Goal: Book appointment/travel/reservation

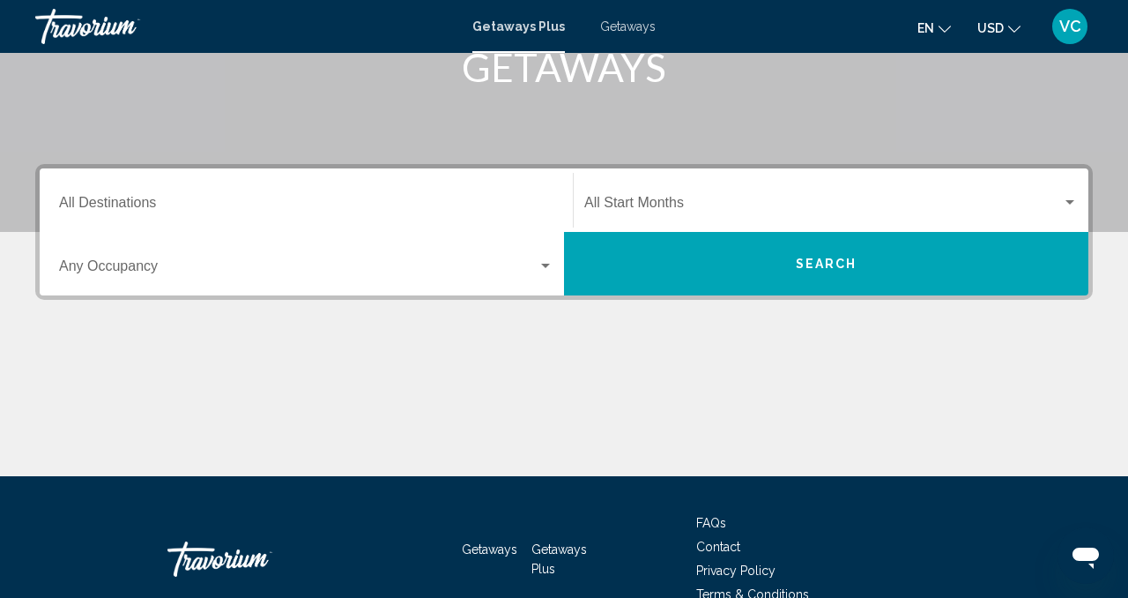
scroll to position [302, 0]
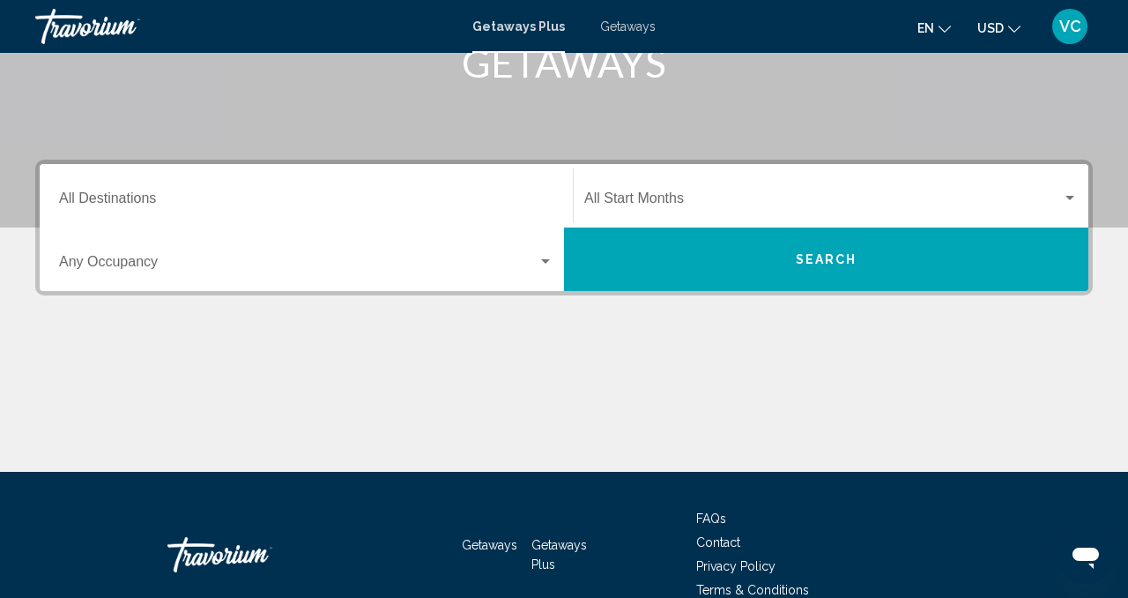
click at [162, 203] on input "Destination All Destinations" at bounding box center [306, 202] width 495 height 16
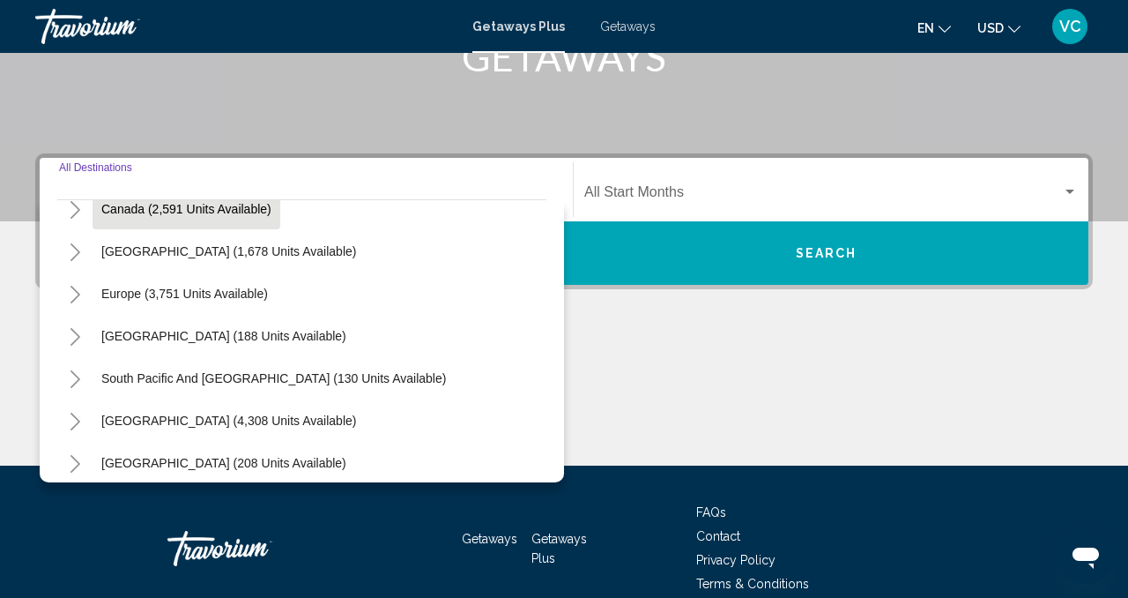
scroll to position [140, 0]
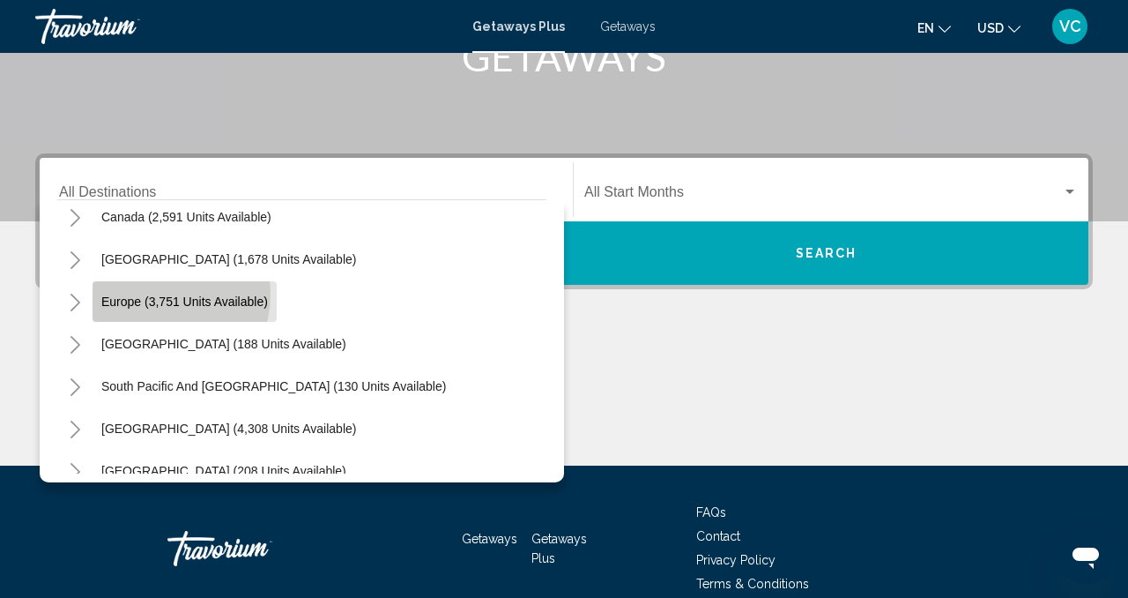
click at [160, 294] on span "Europe (3,751 units available)" at bounding box center [184, 301] width 167 height 14
type input "**********"
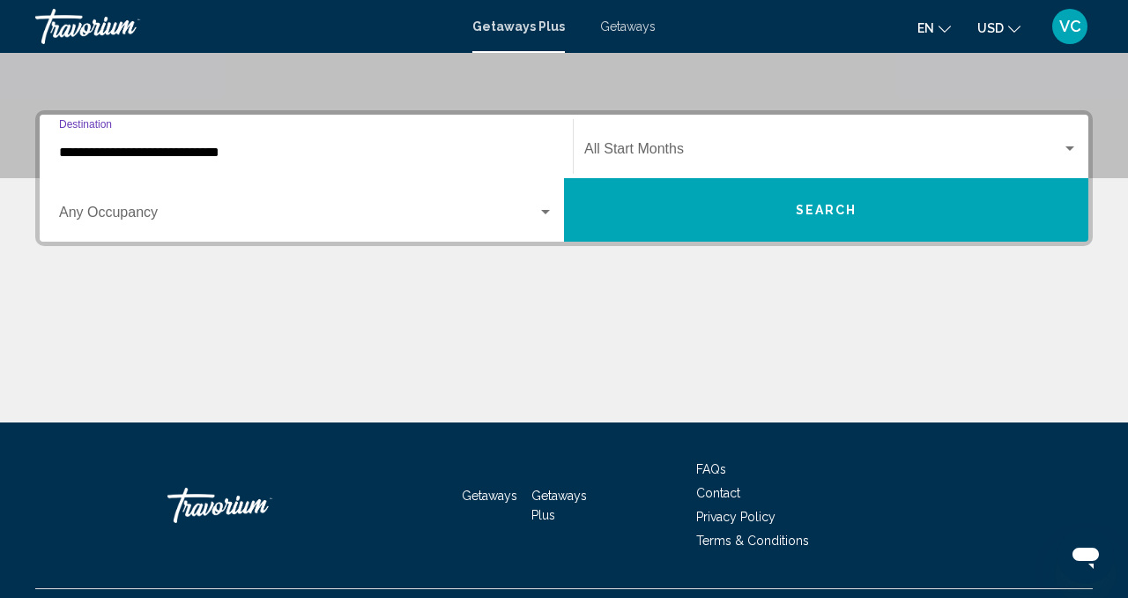
scroll to position [391, 0]
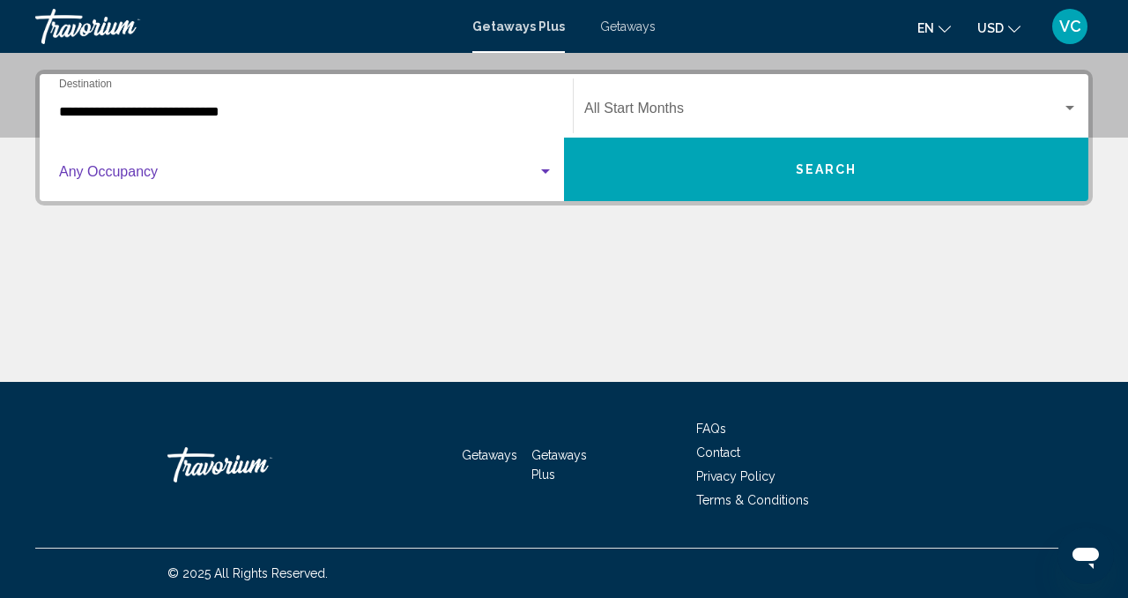
click at [535, 177] on span "Search widget" at bounding box center [298, 176] width 479 height 16
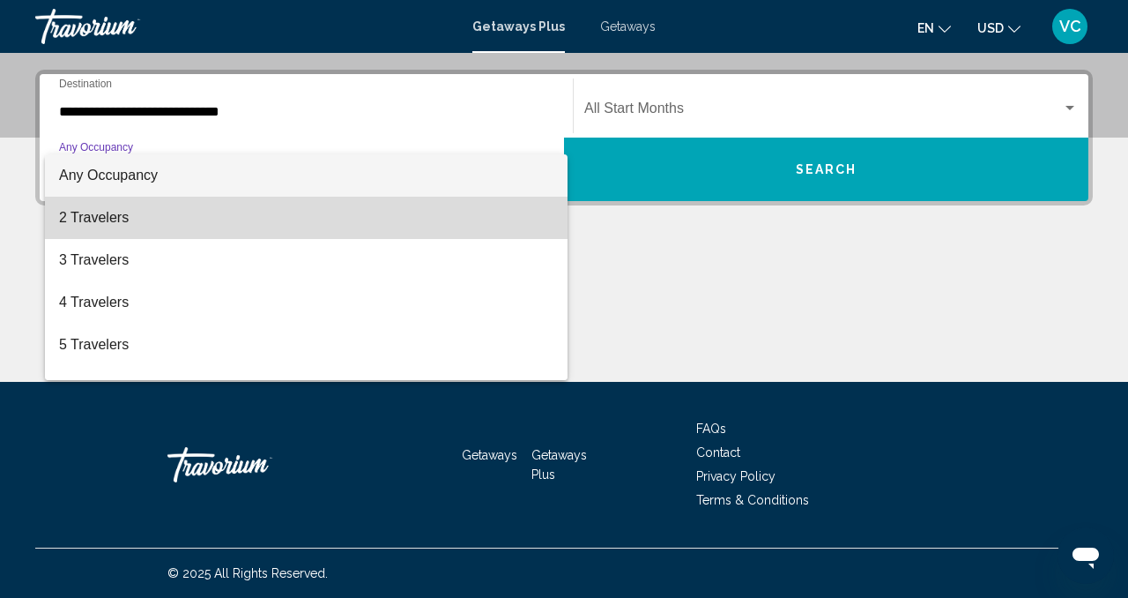
click at [141, 220] on span "2 Travelers" at bounding box center [306, 218] width 495 height 42
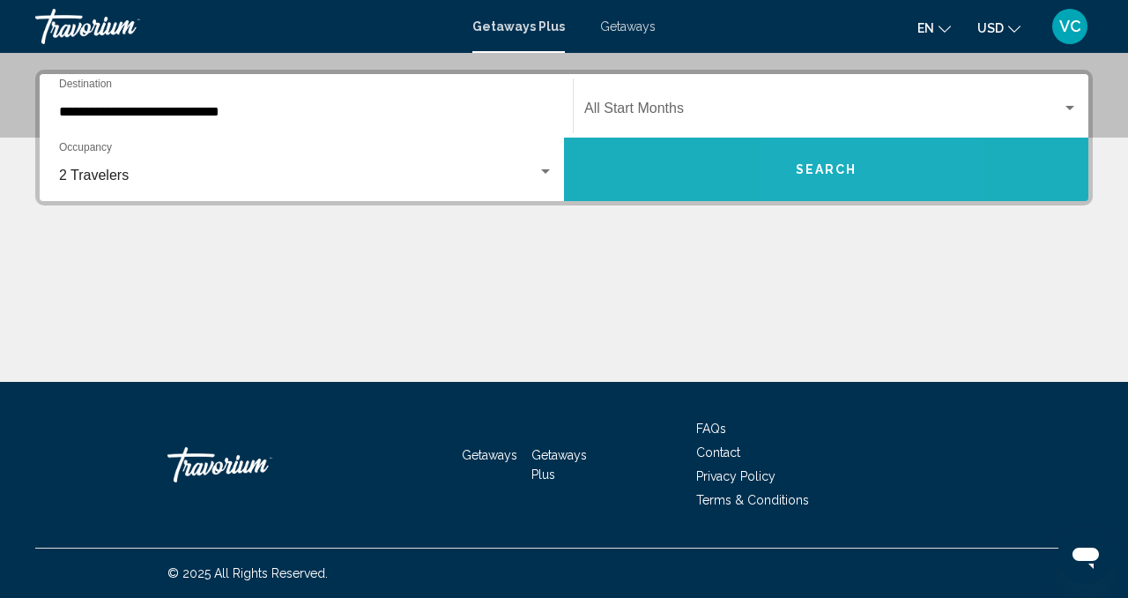
click at [813, 175] on span "Search" at bounding box center [827, 170] width 62 height 14
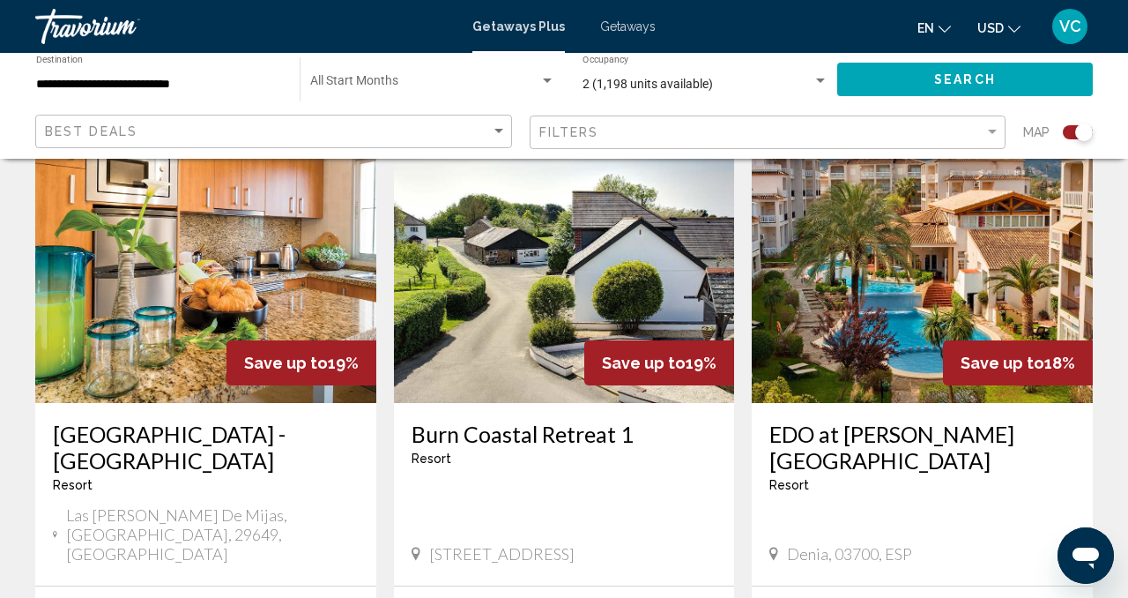
scroll to position [1337, 0]
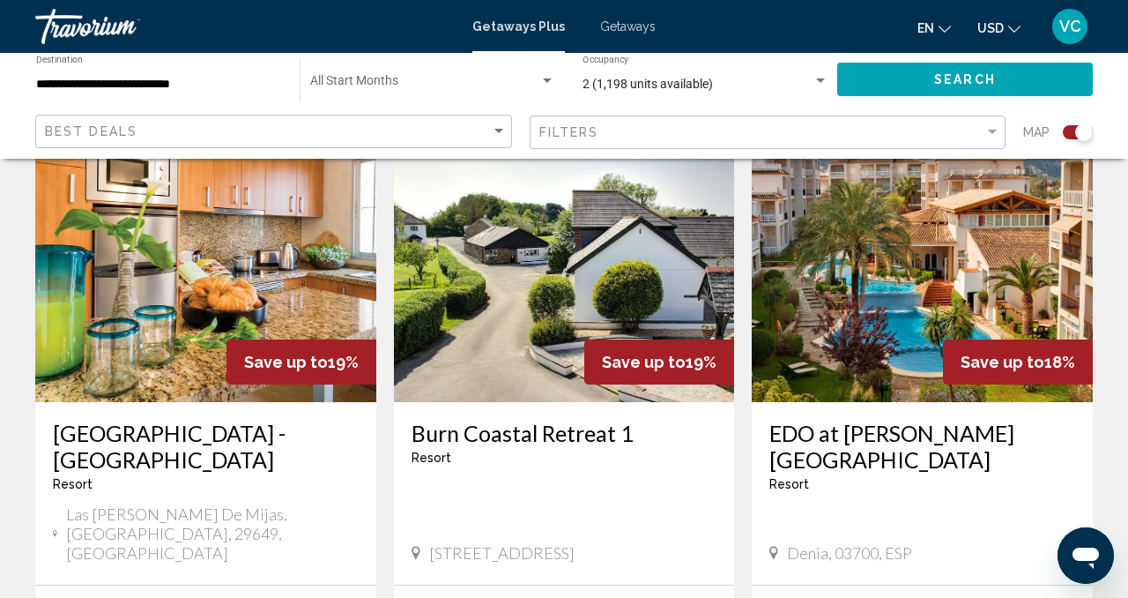
click at [1011, 27] on icon "Change currency" at bounding box center [1015, 29] width 12 height 12
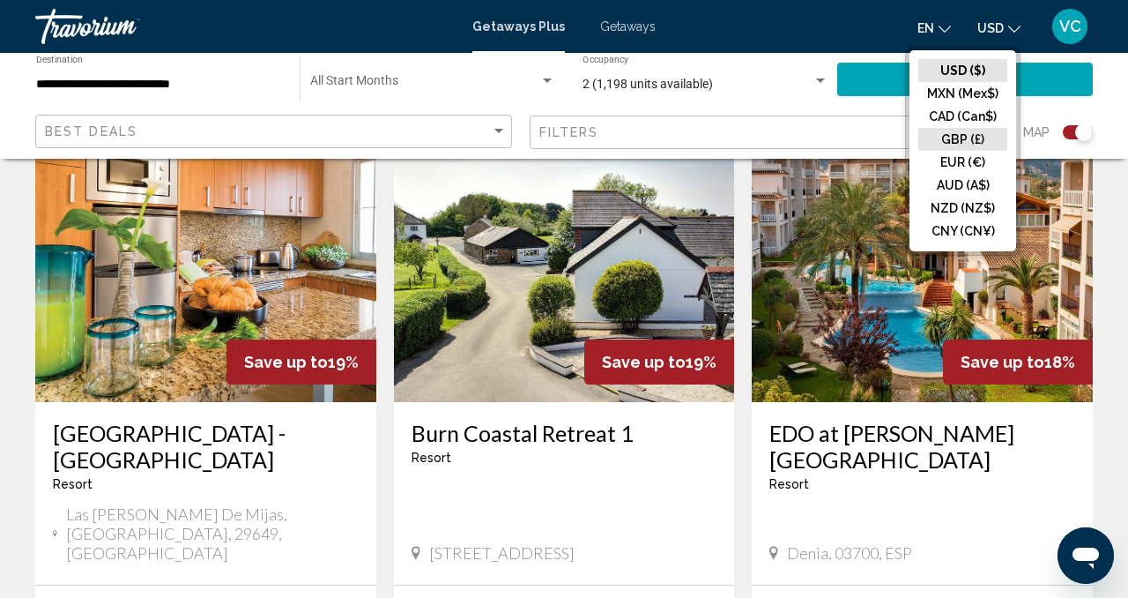
click at [951, 140] on button "GBP (£)" at bounding box center [963, 139] width 89 height 23
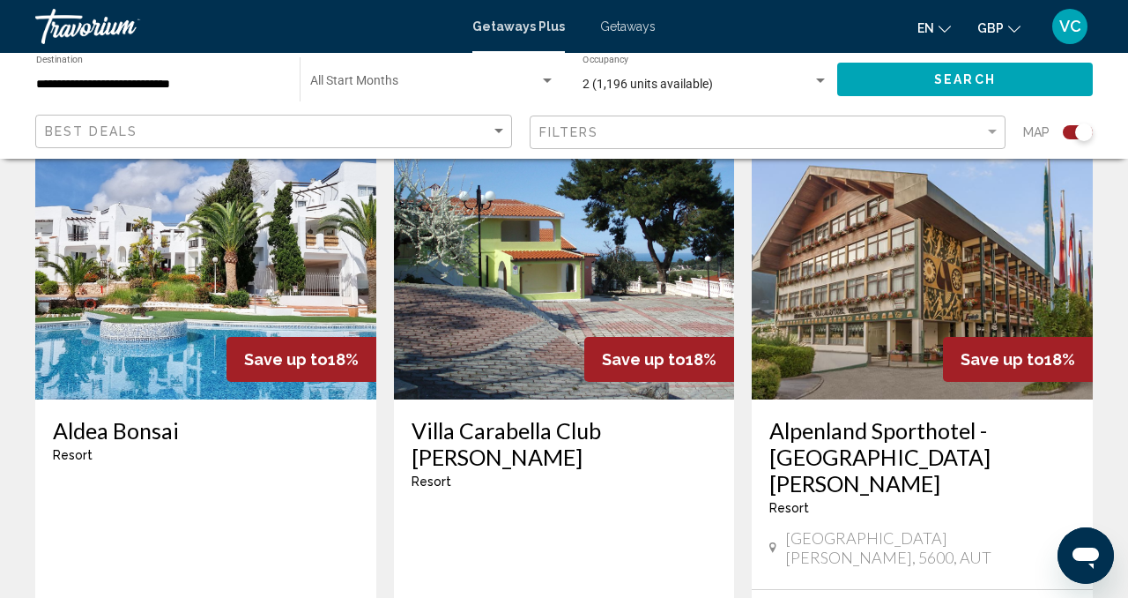
scroll to position [2695, 0]
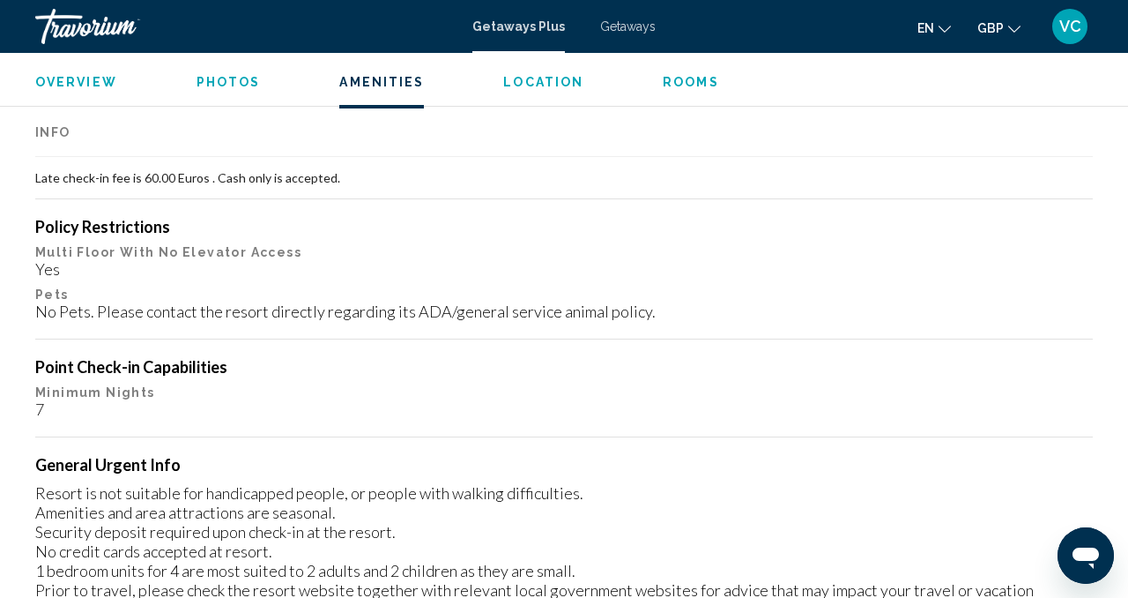
scroll to position [2087, 0]
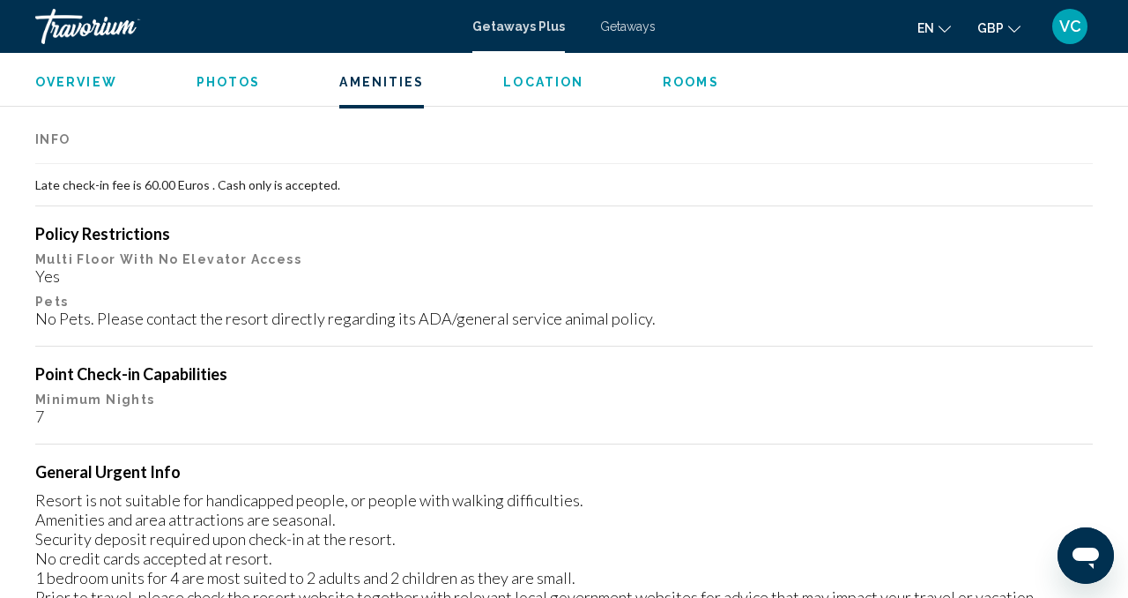
click at [227, 75] on span "Photos" at bounding box center [229, 82] width 64 height 14
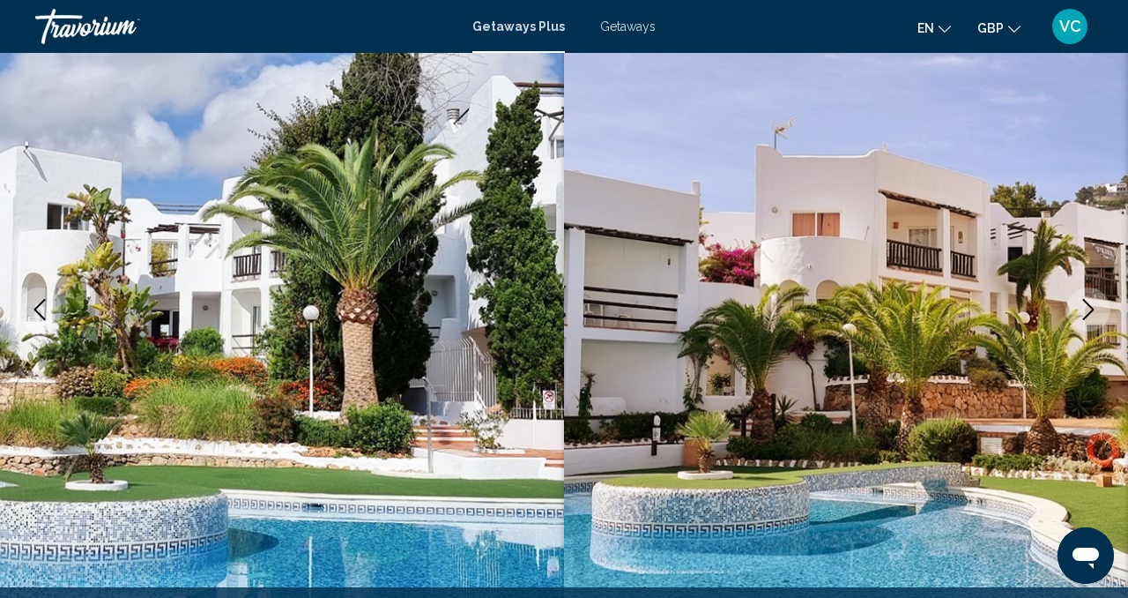
scroll to position [0, 0]
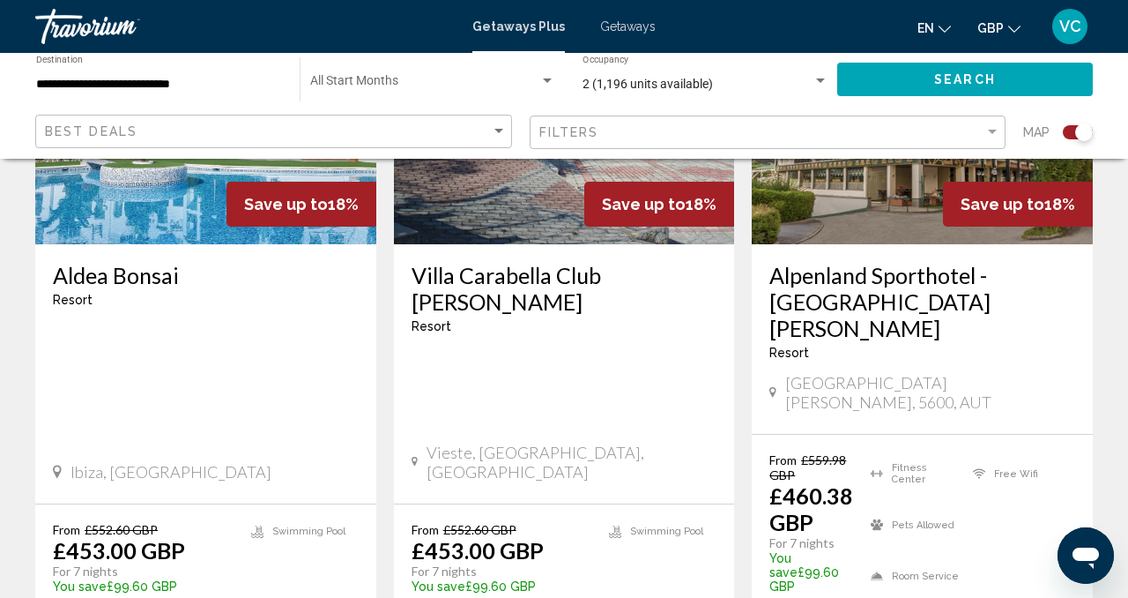
scroll to position [2854, 0]
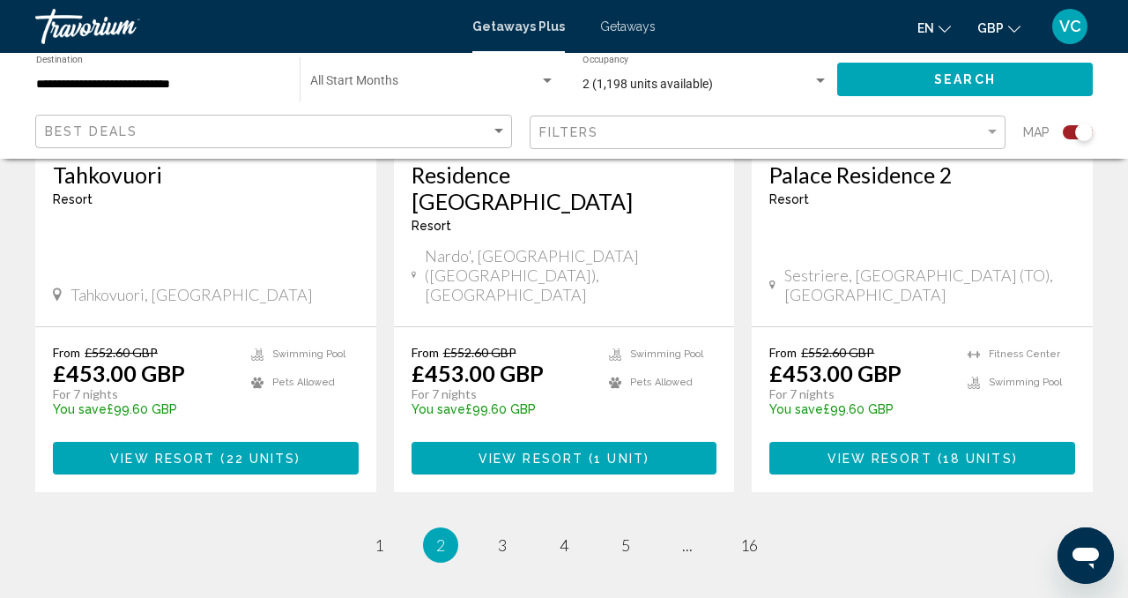
scroll to position [2815, 0]
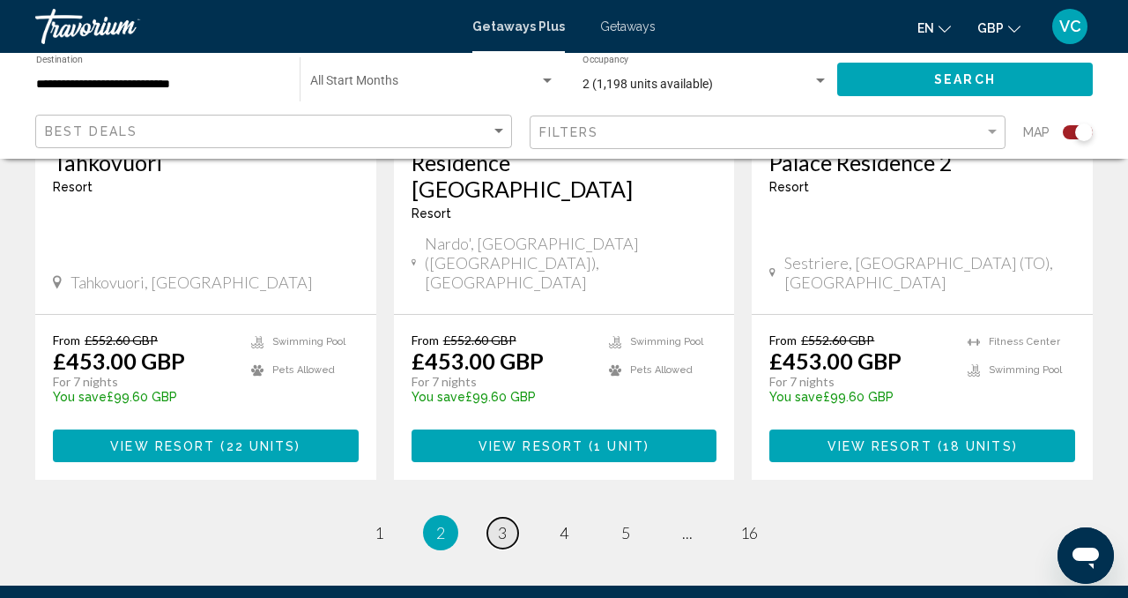
click at [499, 523] on span "3" at bounding box center [502, 532] width 9 height 19
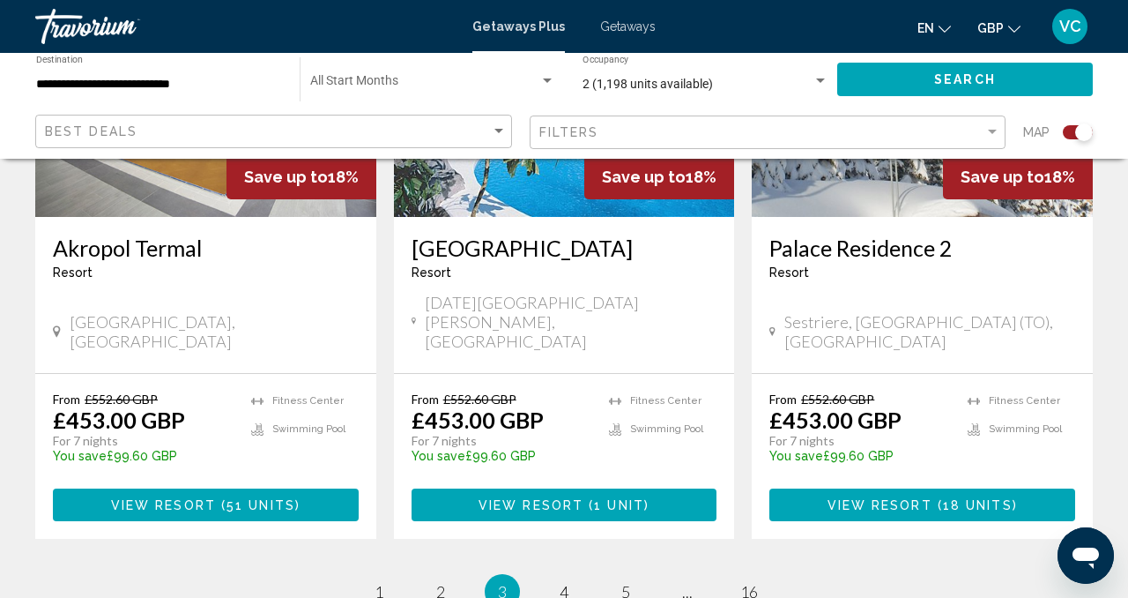
scroll to position [2901, 0]
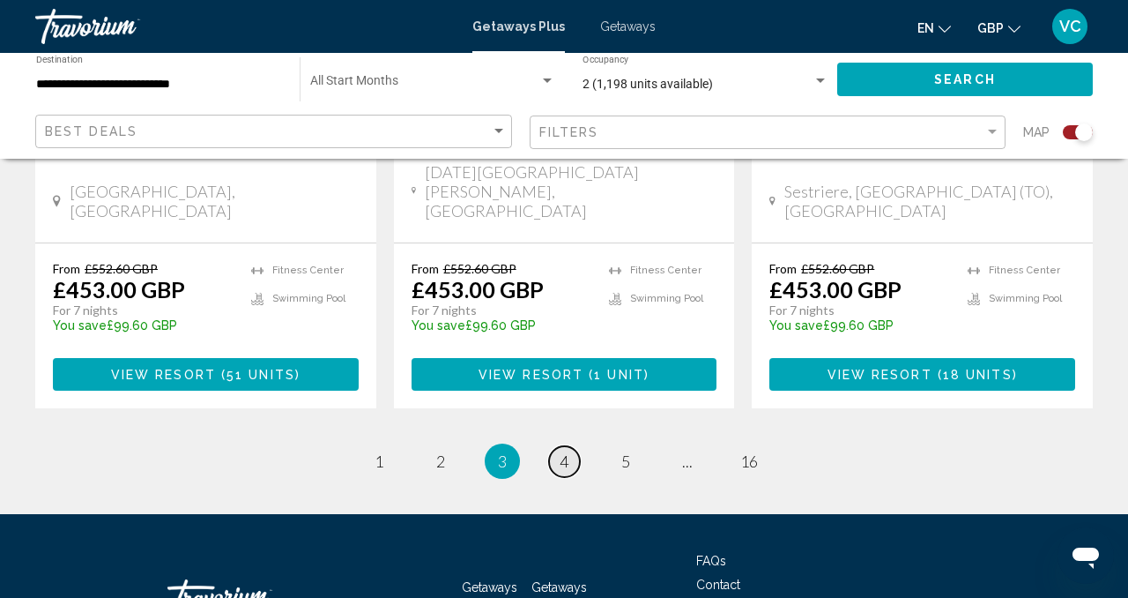
click at [566, 451] on span "4" at bounding box center [564, 460] width 9 height 19
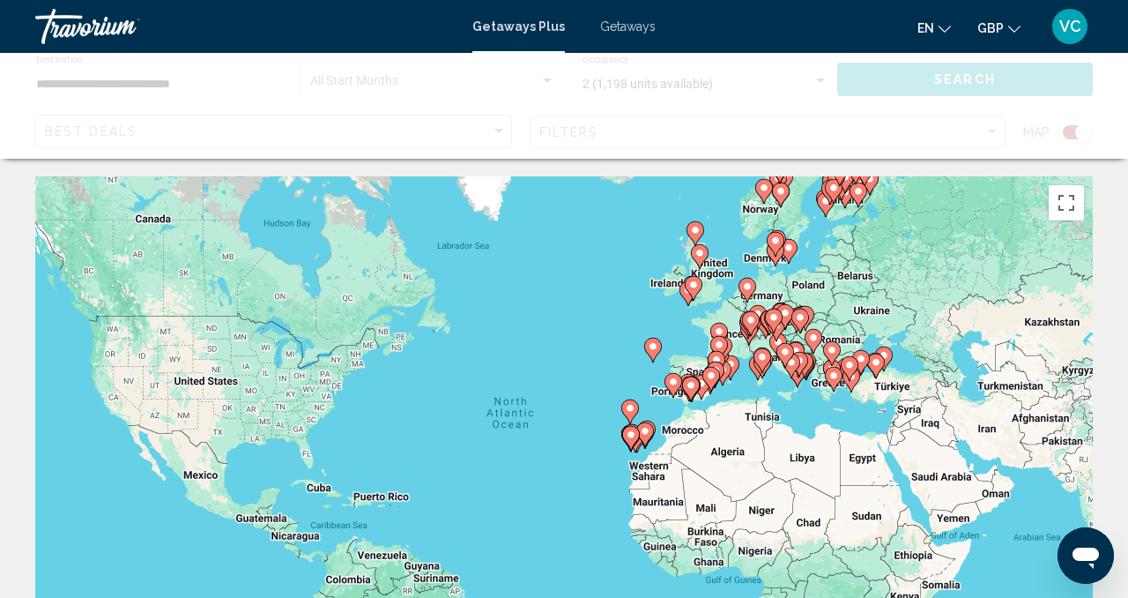
drag, startPoint x: 575, startPoint y: 257, endPoint x: 577, endPoint y: 369, distance: 112.0
click at [577, 359] on div "To activate drag with keyboard, press Alt + Enter. Once in keyboard drag state,…" at bounding box center [564, 440] width 1058 height 529
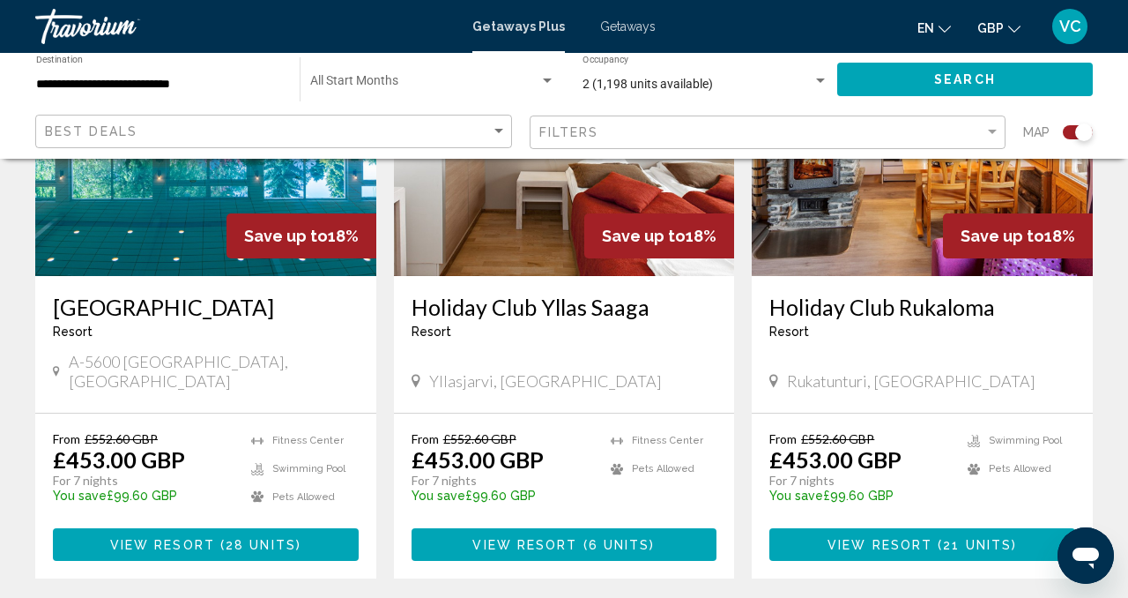
scroll to position [2714, 0]
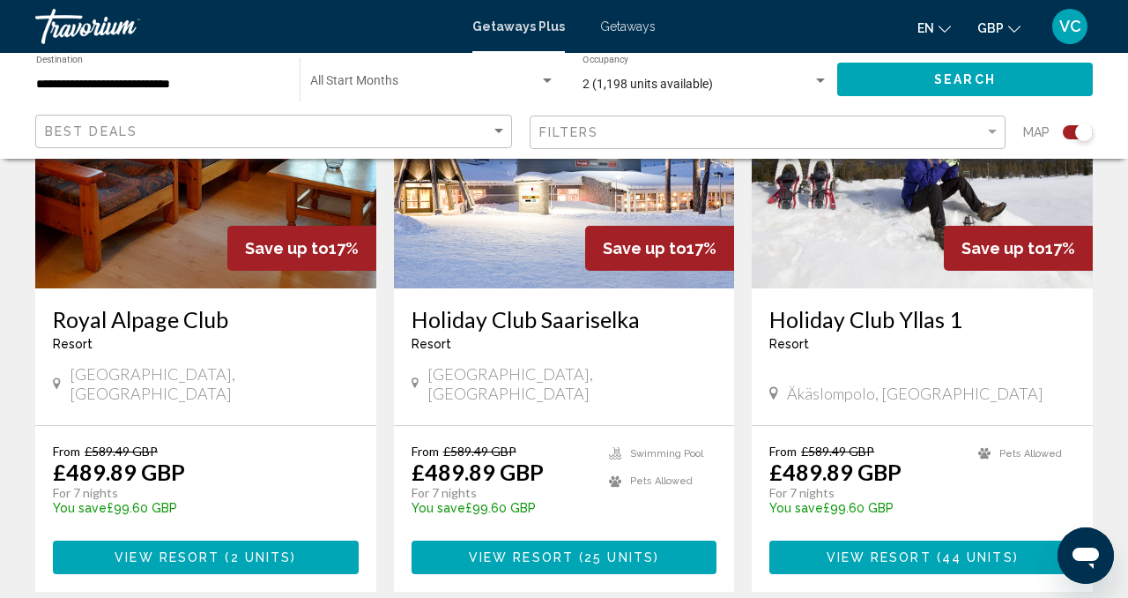
scroll to position [1407, 0]
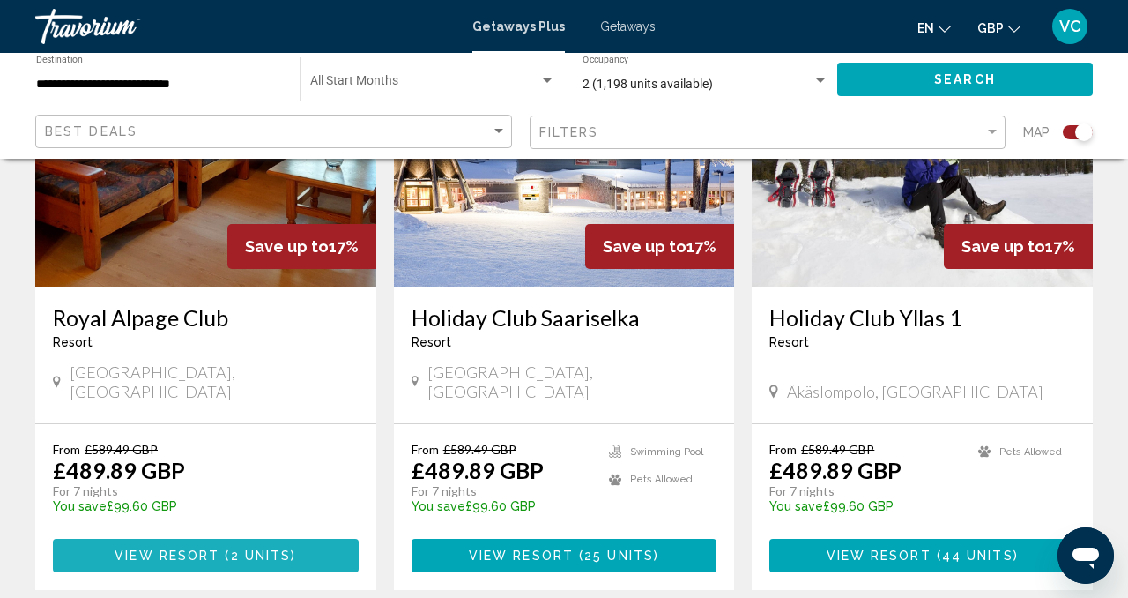
click at [203, 539] on button "View Resort ( 2 units )" at bounding box center [206, 555] width 306 height 33
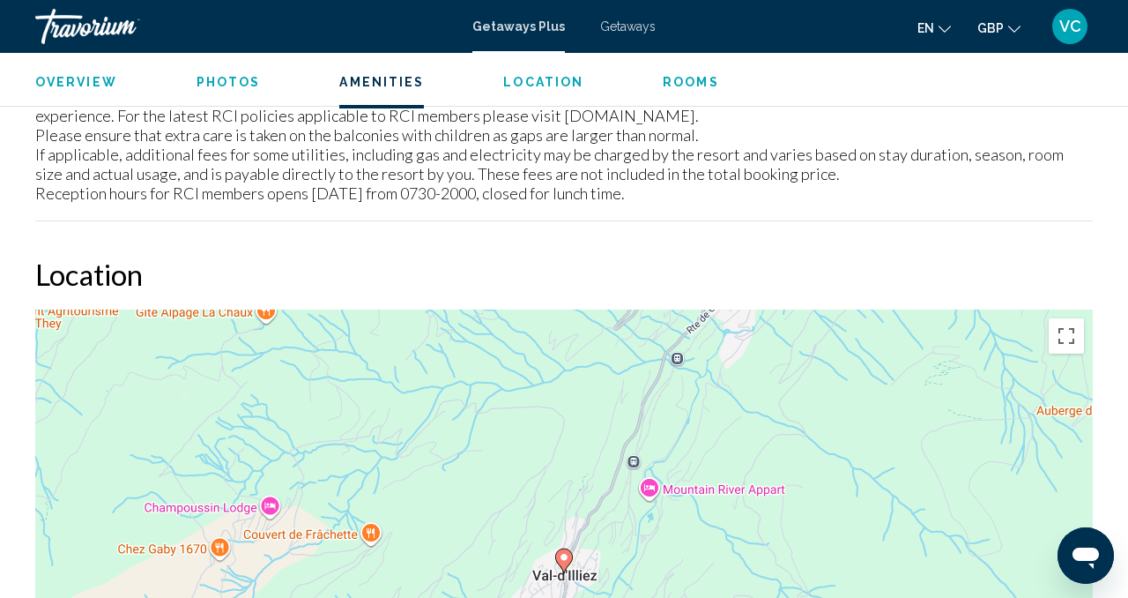
scroll to position [2247, 0]
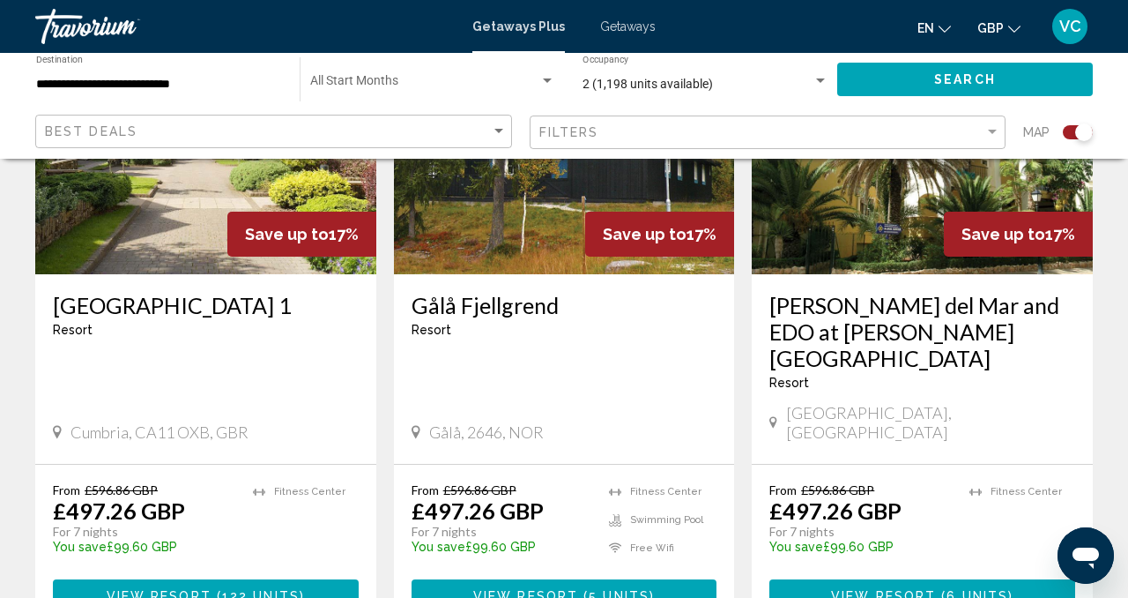
scroll to position [2704, 0]
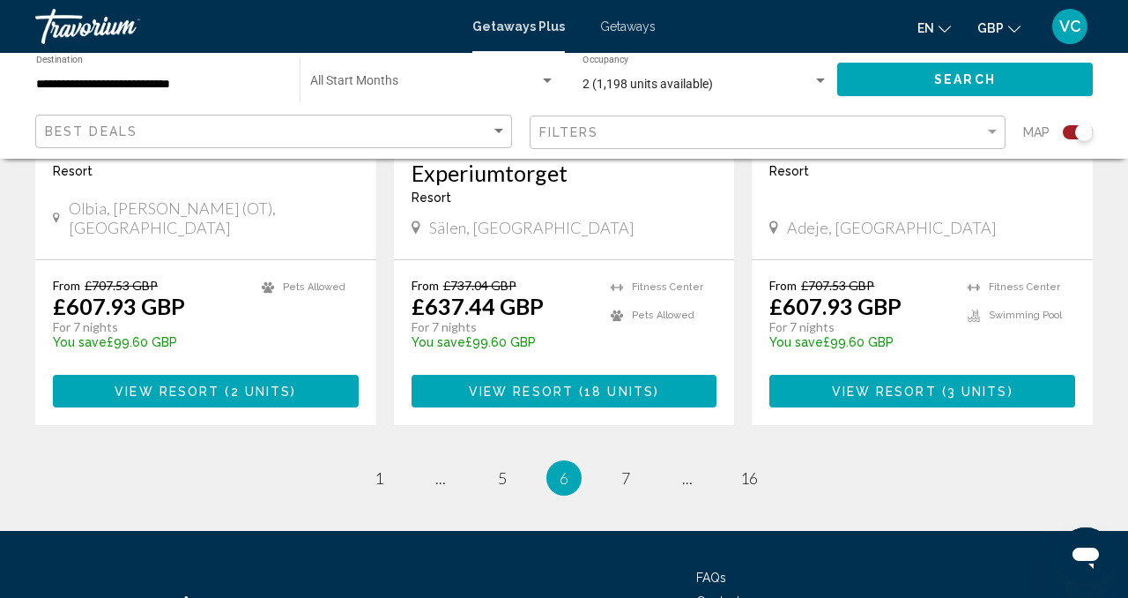
scroll to position [2901, 0]
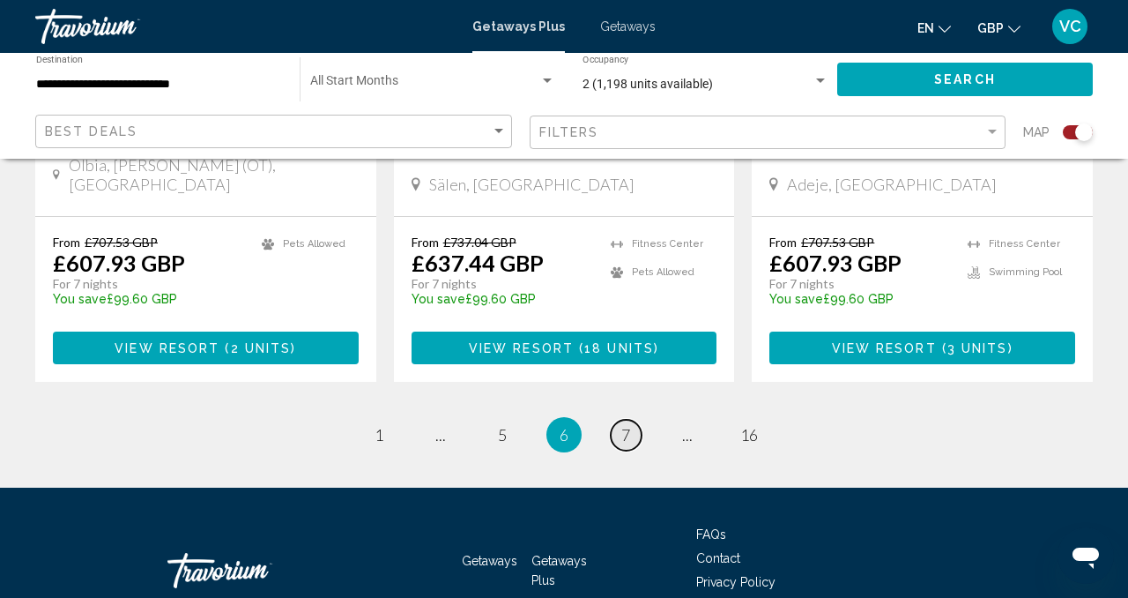
click at [620, 420] on link "page 7" at bounding box center [626, 435] width 31 height 31
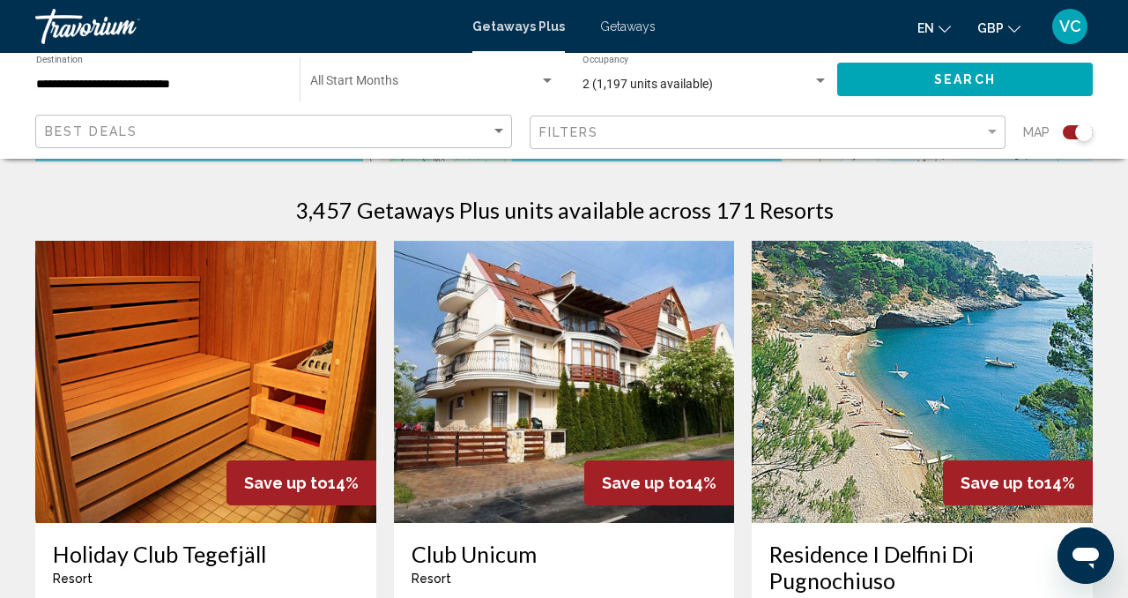
scroll to position [543, 0]
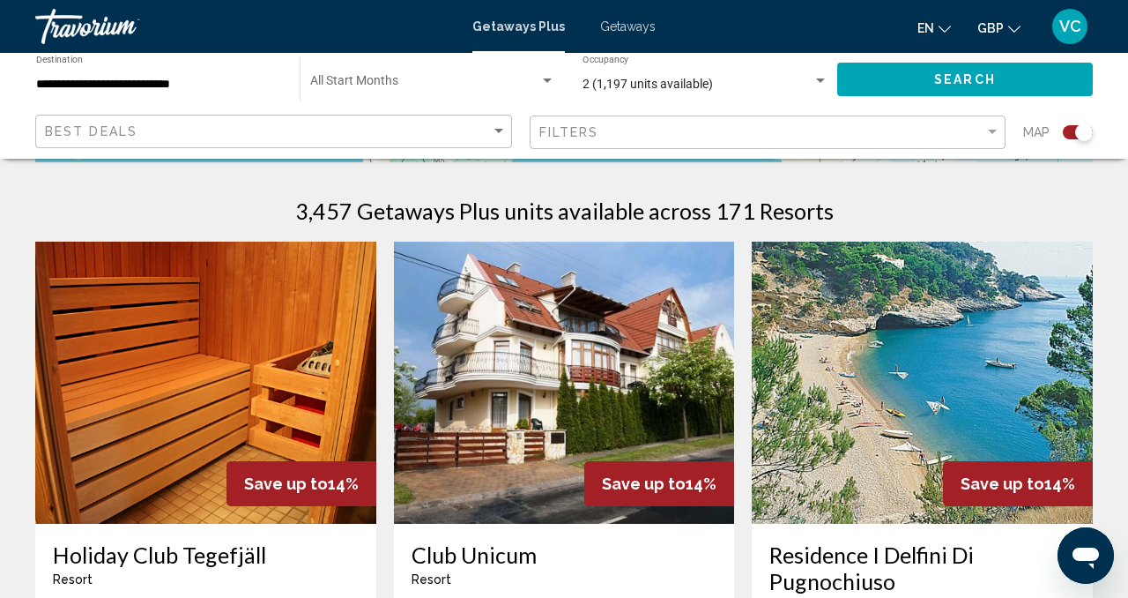
click at [620, 340] on img "Main content" at bounding box center [564, 383] width 341 height 282
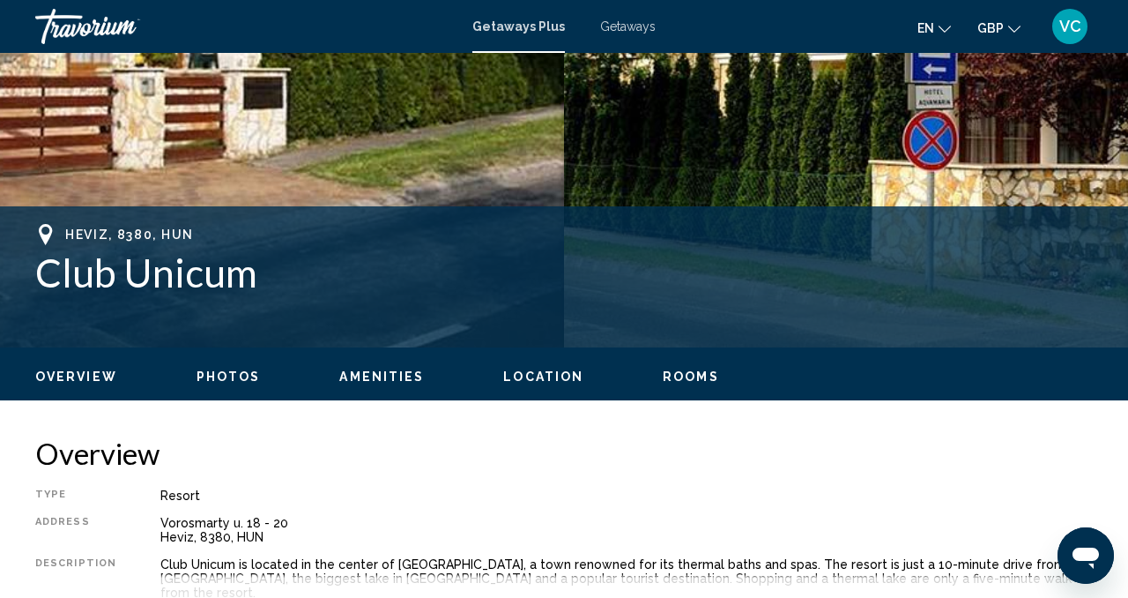
scroll to position [173, 0]
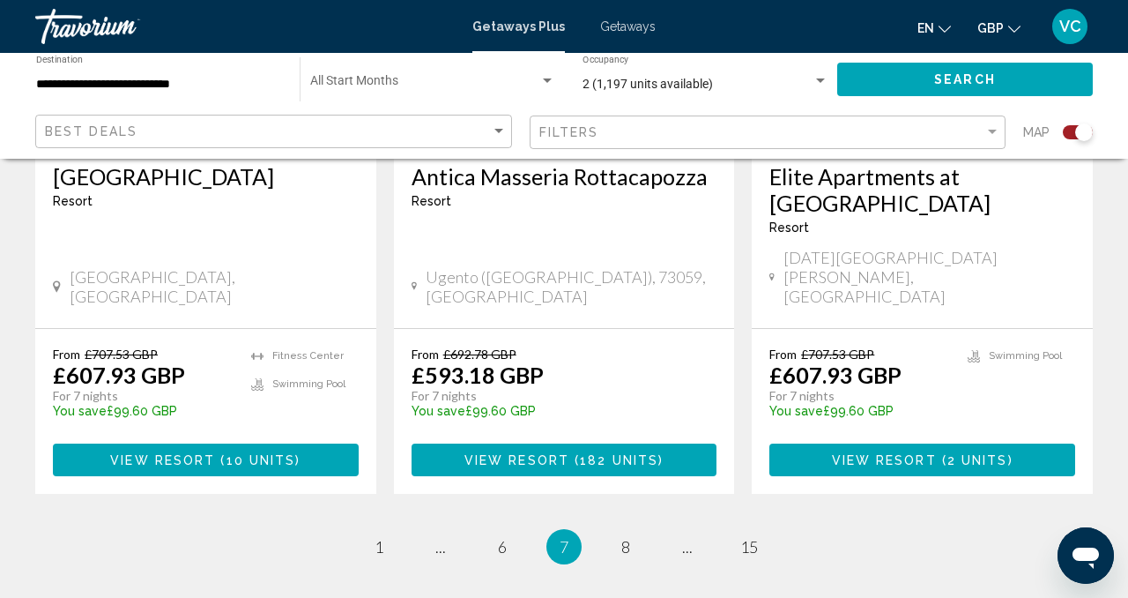
scroll to position [2831, 0]
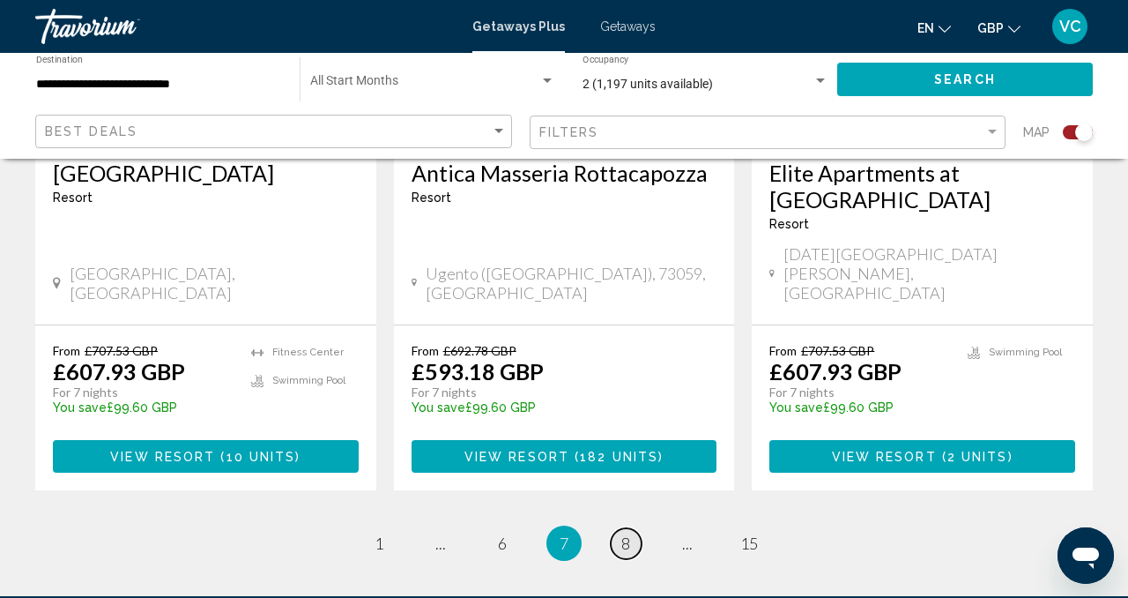
click at [626, 533] on span "8" at bounding box center [626, 542] width 9 height 19
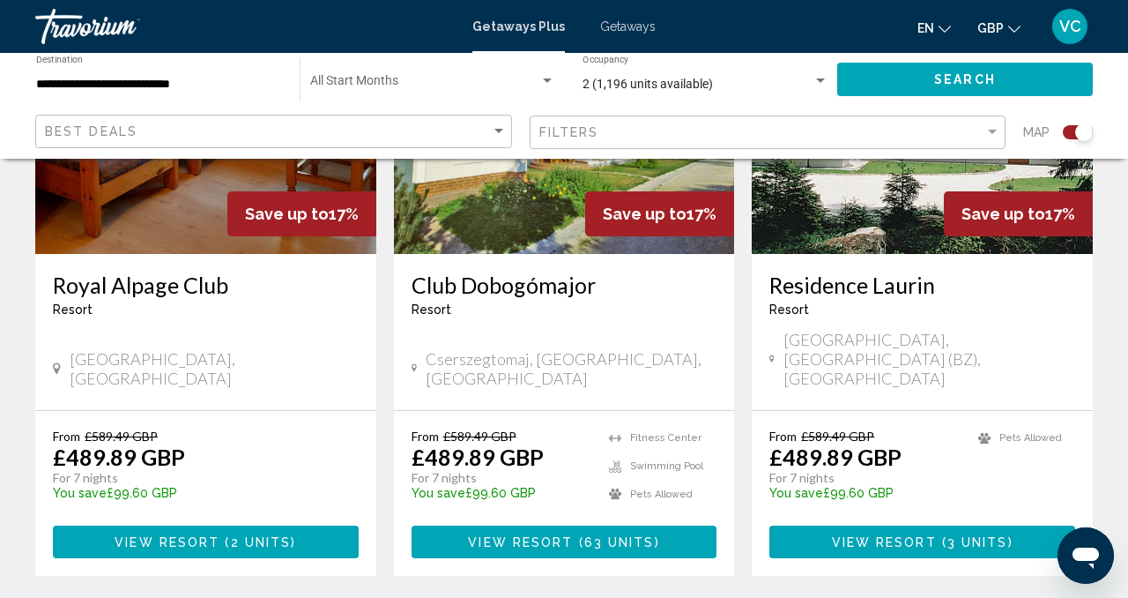
scroll to position [2683, 0]
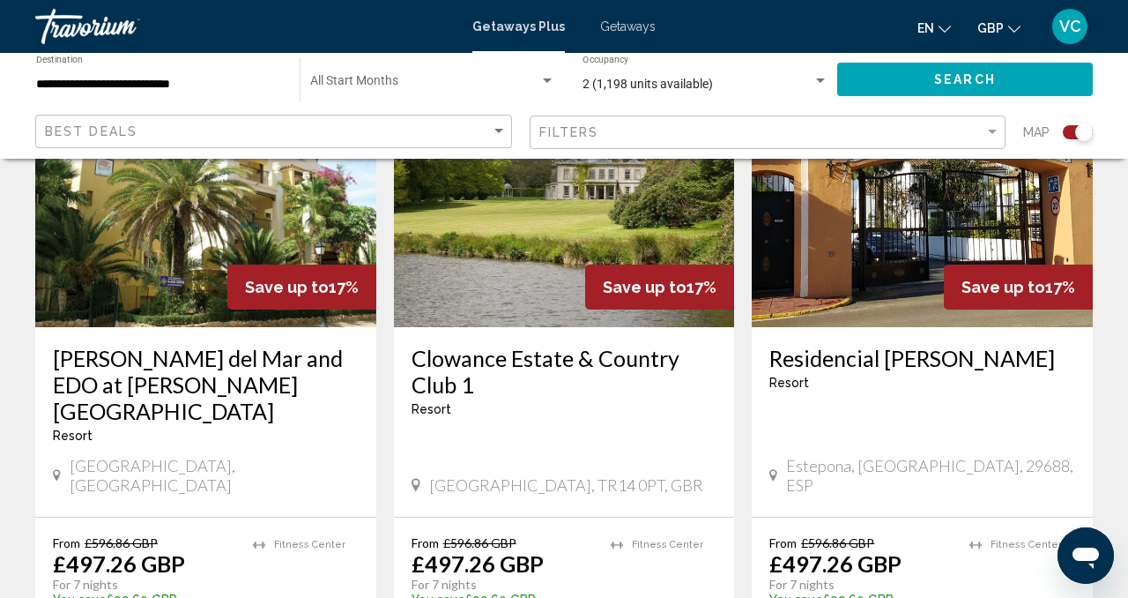
scroll to position [2037, 0]
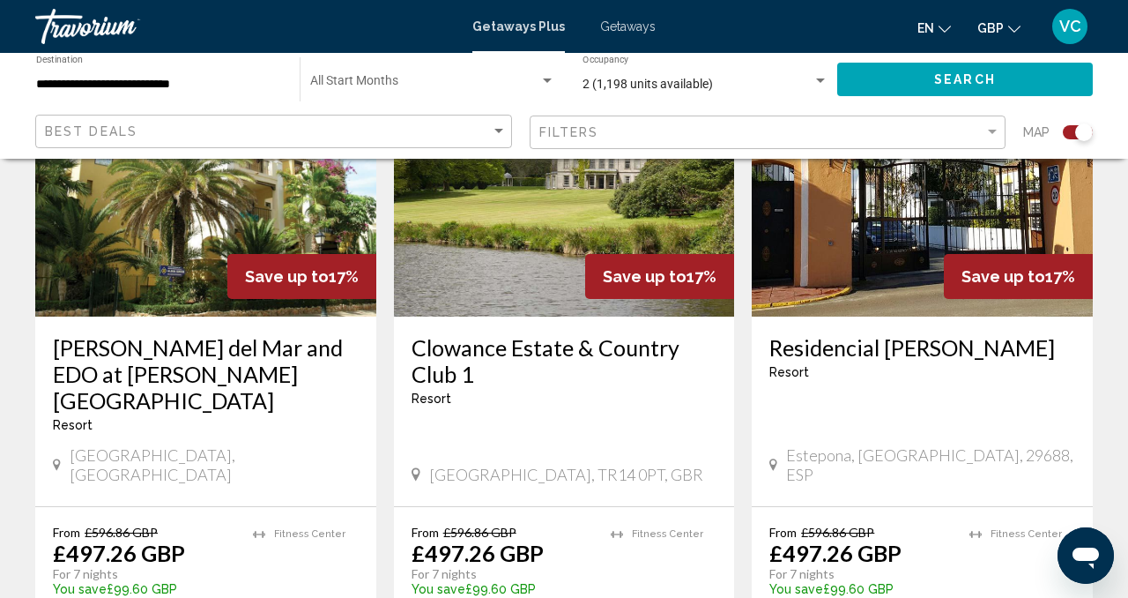
click at [633, 383] on div "Clowance Estate & Country Club 1 Resort - This is an adults only resort Cornwal…" at bounding box center [564, 412] width 341 height 190
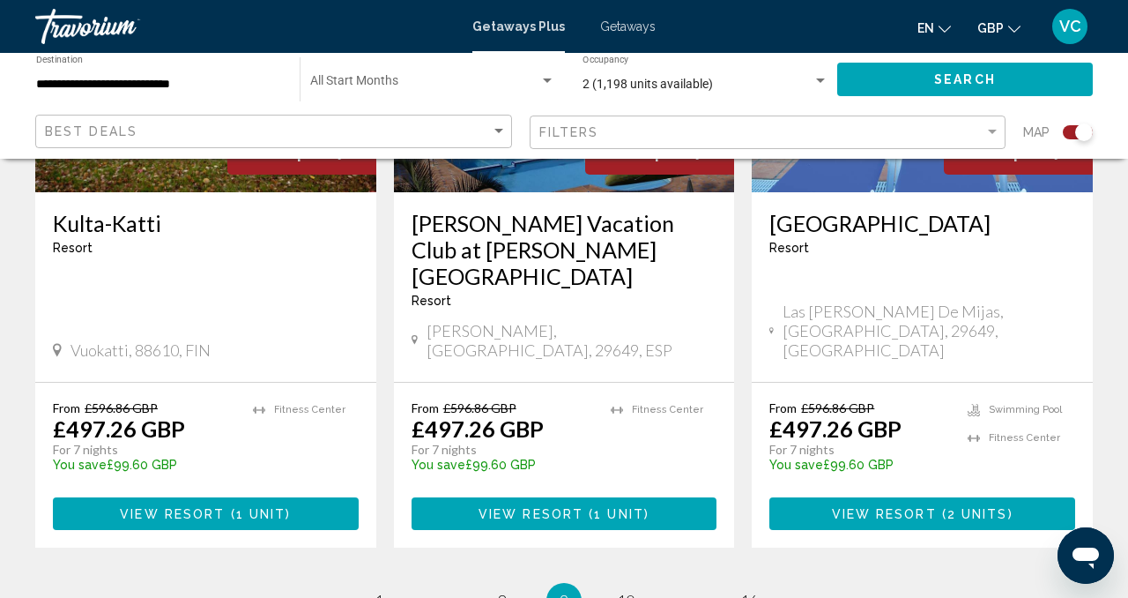
scroll to position [2953, 0]
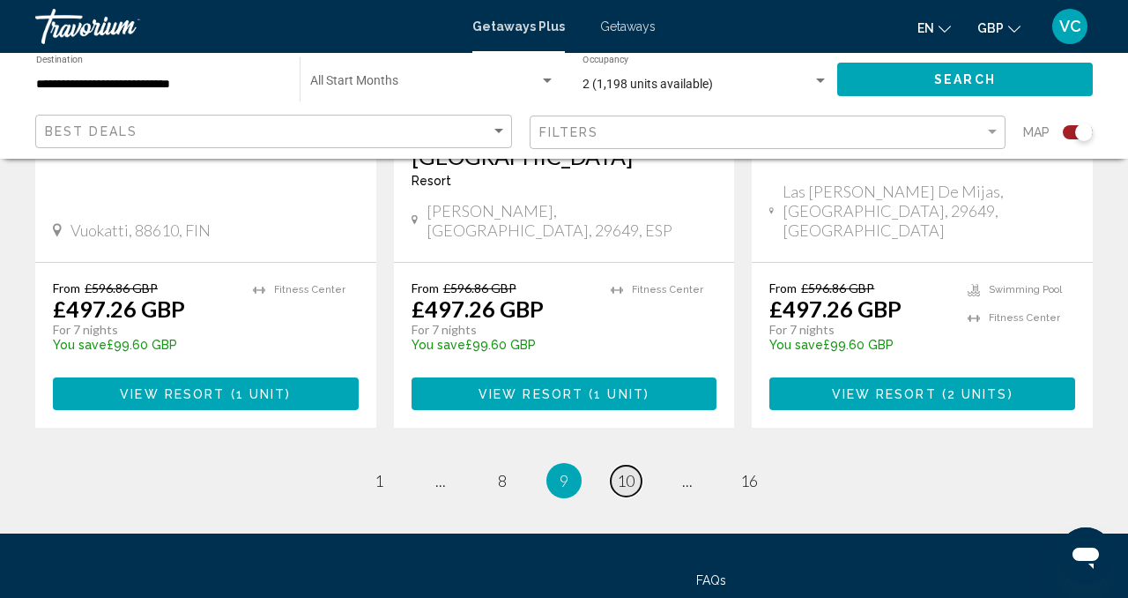
click at [634, 471] on span "10" at bounding box center [626, 480] width 18 height 19
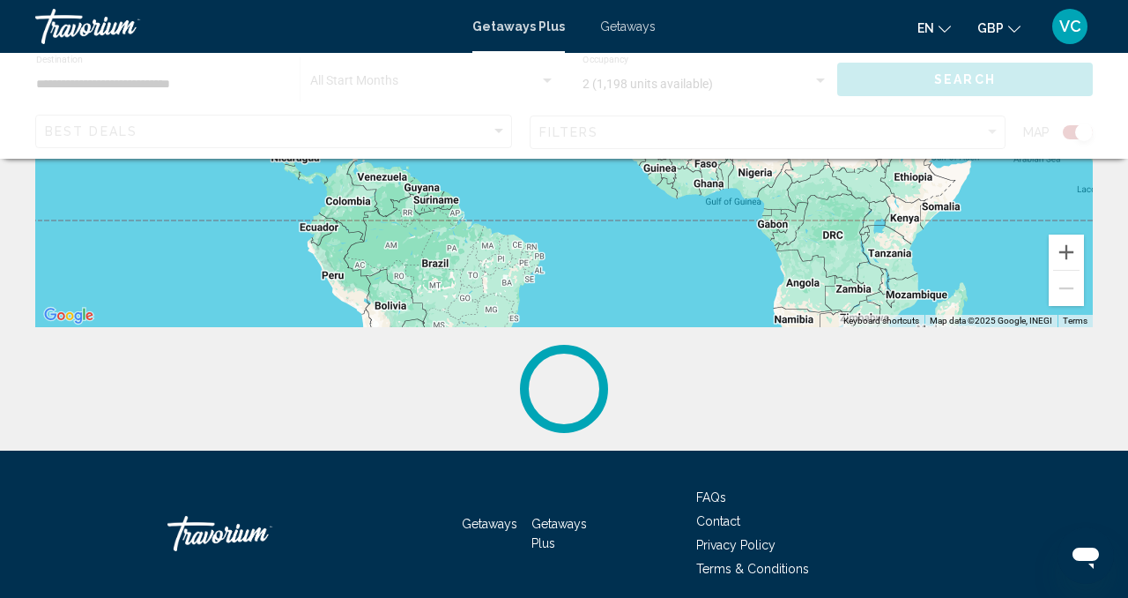
scroll to position [447, 0]
